Goal: Task Accomplishment & Management: Complete application form

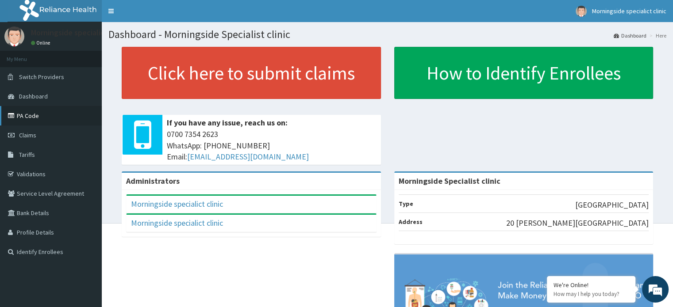
click at [38, 118] on link "PA Code" at bounding box center [51, 115] width 102 height 19
click at [33, 136] on span "Claims" at bounding box center [27, 135] width 17 height 8
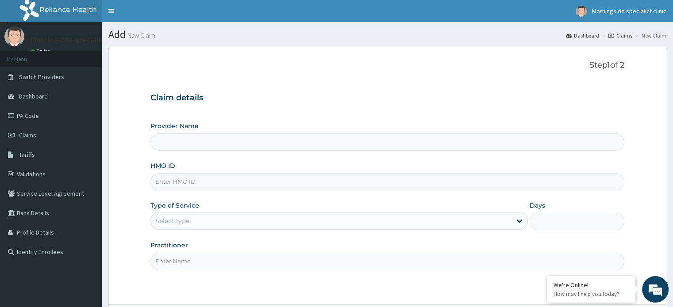
click at [168, 181] on input "HMO ID" at bounding box center [386, 181] width 473 height 17
paste input "PPY/10081/A"
type input "PPY/10081/A"
type input "Morningside Specialist clinic"
type input "PPY/10081/A"
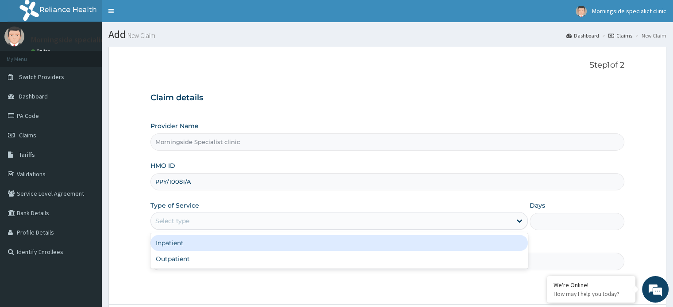
click at [185, 218] on div "Select type" at bounding box center [172, 221] width 34 height 9
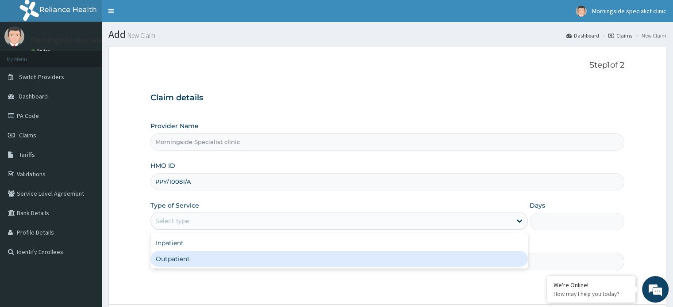
click at [184, 258] on div "Outpatient" at bounding box center [338, 259] width 377 height 16
type input "1"
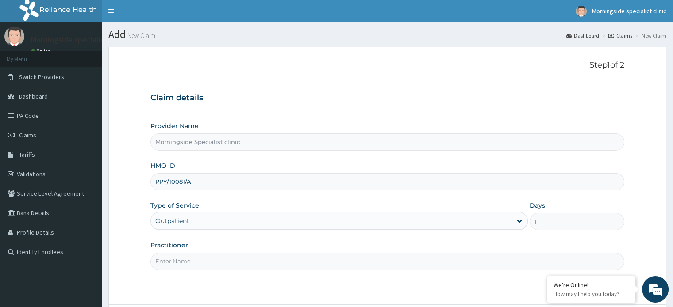
click at [196, 261] on input "Practitioner" at bounding box center [386, 261] width 473 height 17
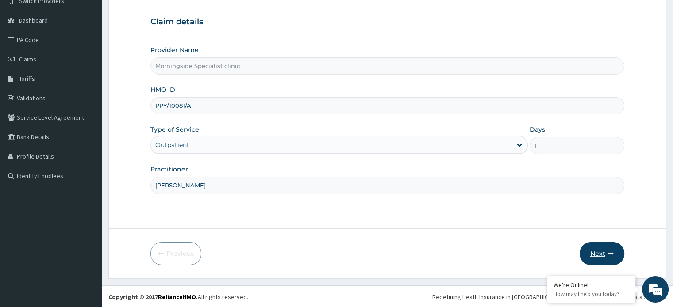
type input "DR UGBEYE"
click at [604, 254] on button "Next" at bounding box center [601, 253] width 45 height 23
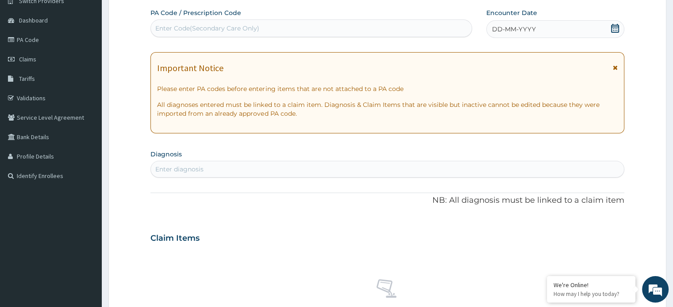
scroll to position [0, 0]
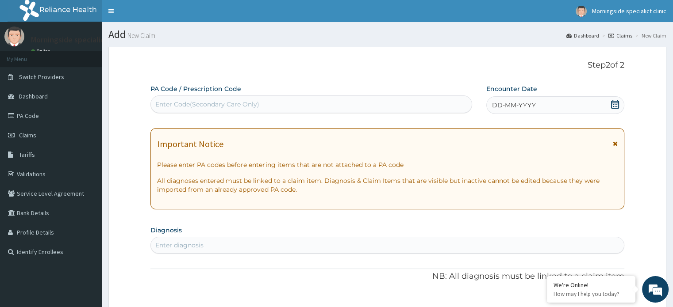
click at [230, 101] on div "Enter Code(Secondary Care Only)" at bounding box center [207, 104] width 104 height 9
paste input "PA/268148"
type input "PA/268148"
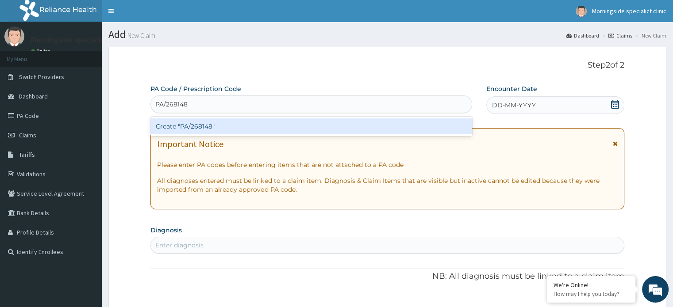
click at [224, 125] on div "Create "PA/268148"" at bounding box center [311, 127] width 322 height 16
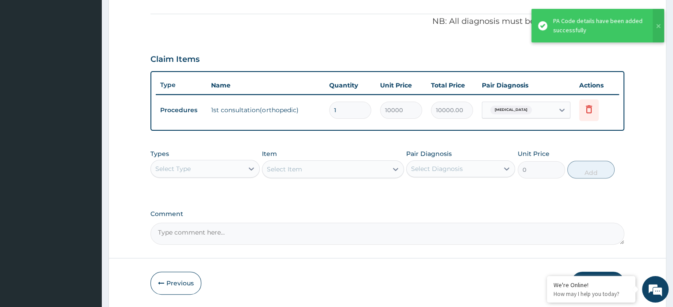
scroll to position [287, 0]
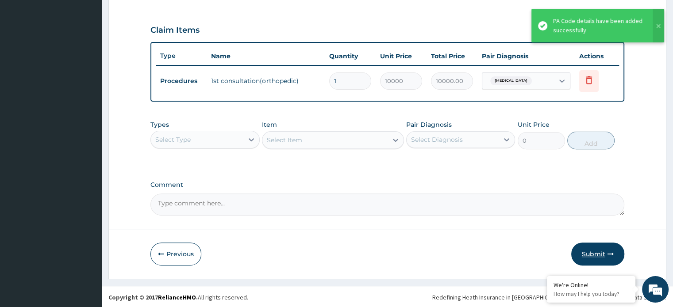
click at [590, 258] on button "Submit" at bounding box center [597, 254] width 53 height 23
